Goal: Navigation & Orientation: Find specific page/section

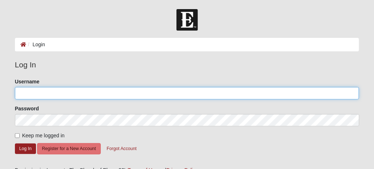
type input "Whitepiner71"
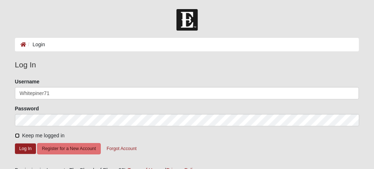
click at [17, 135] on input "Keep me logged in" at bounding box center [17, 135] width 5 height 5
checkbox input "true"
click at [24, 146] on button "Log In" at bounding box center [25, 149] width 21 height 11
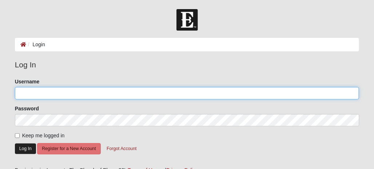
type input "Whitepiner71"
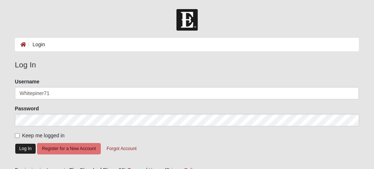
click at [27, 148] on button "Log In" at bounding box center [25, 149] width 21 height 11
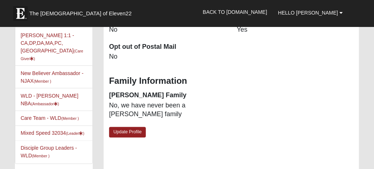
scroll to position [219, 0]
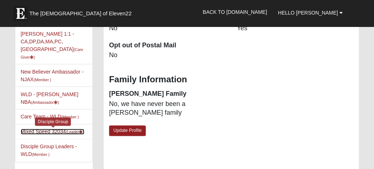
click at [47, 129] on link "Mixed Speed 32034 (Leader )" at bounding box center [53, 132] width 64 height 6
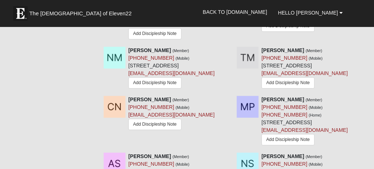
scroll to position [474, 0]
